Goal: Navigation & Orientation: Go to known website

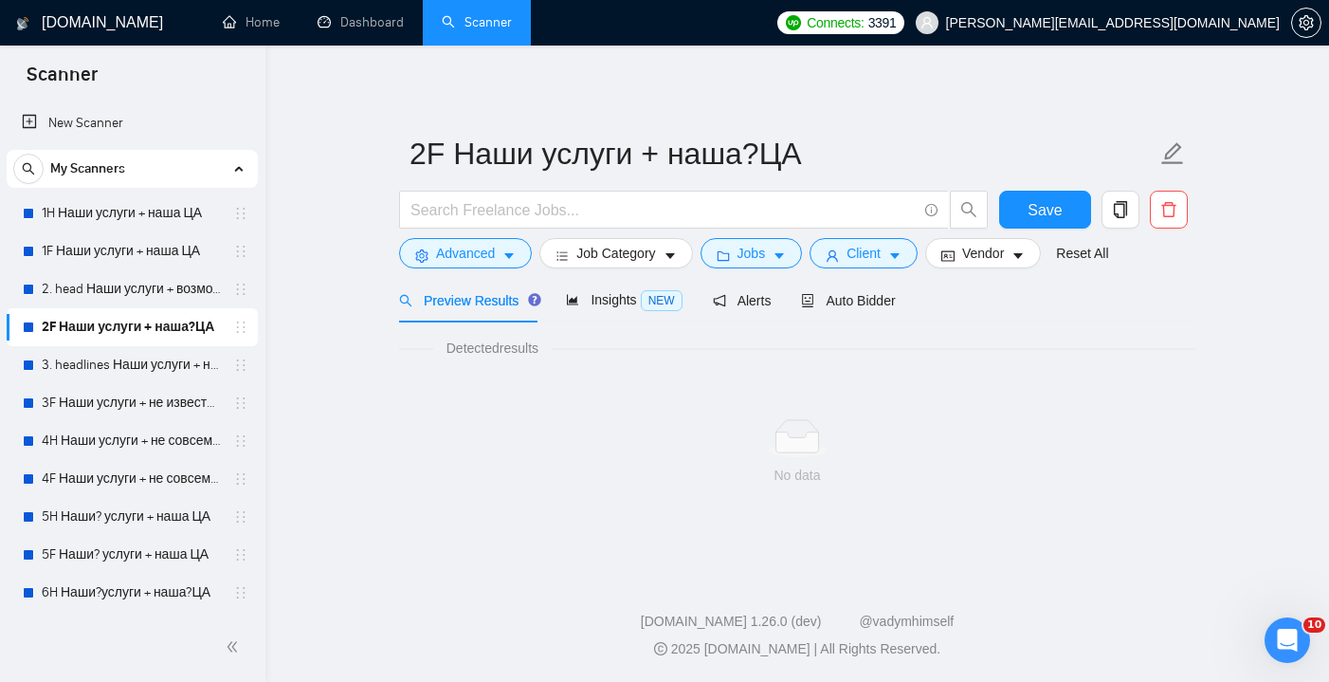
scroll to position [72, 0]
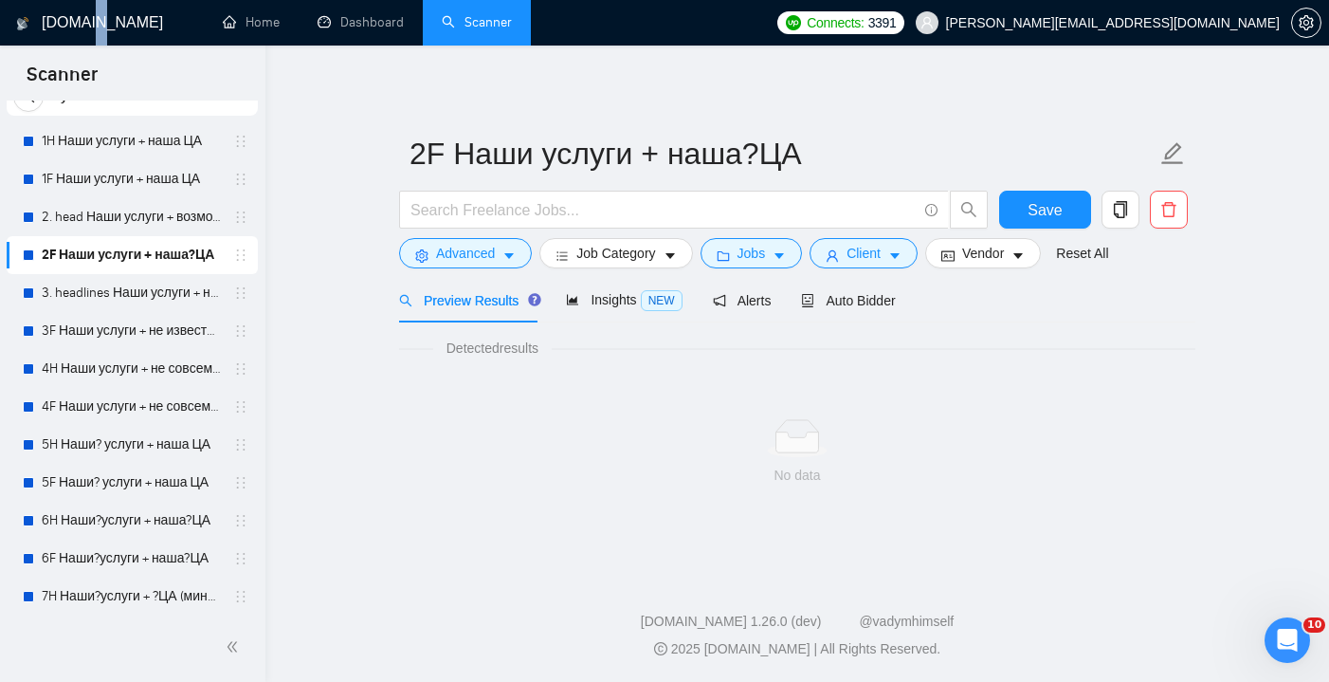
click at [96, 17] on h1 "[DOMAIN_NAME]" at bounding box center [102, 23] width 121 height 46
